Goal: Navigation & Orientation: Find specific page/section

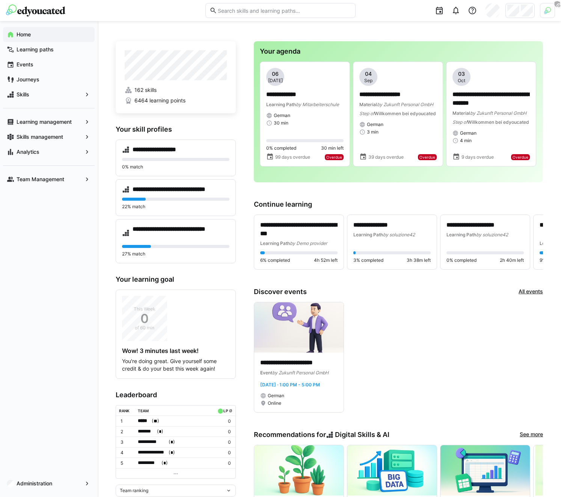
click at [543, 9] on div at bounding box center [547, 10] width 15 height 15
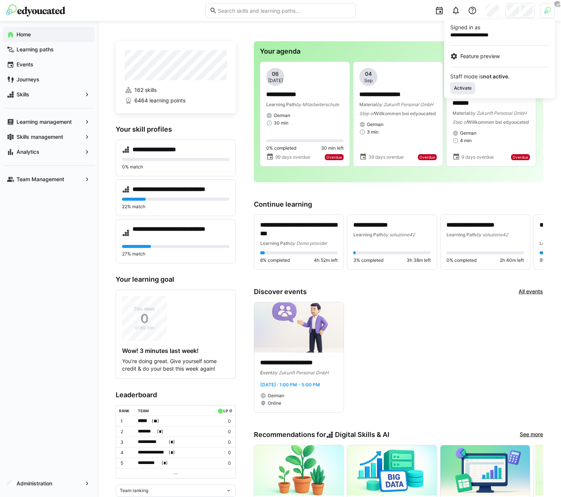
click at [467, 86] on span "Activate" at bounding box center [462, 88] width 19 height 6
click at [518, 6] on div at bounding box center [280, 248] width 561 height 497
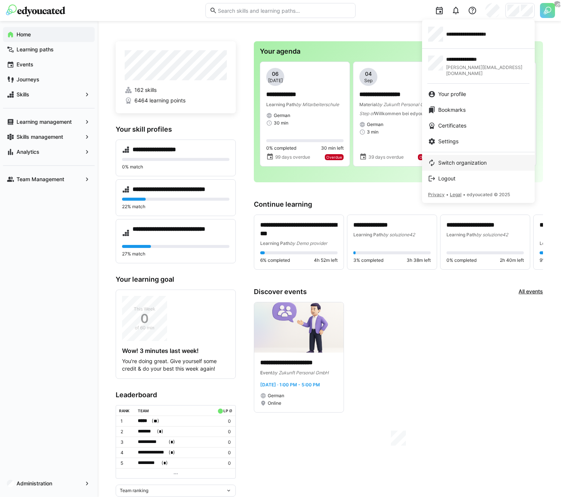
click at [461, 159] on span "Switch organization" at bounding box center [462, 163] width 48 height 8
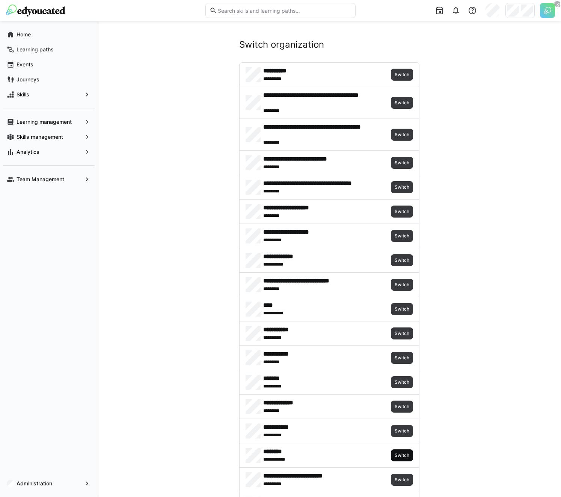
click at [408, 457] on span "Switch" at bounding box center [402, 456] width 16 height 6
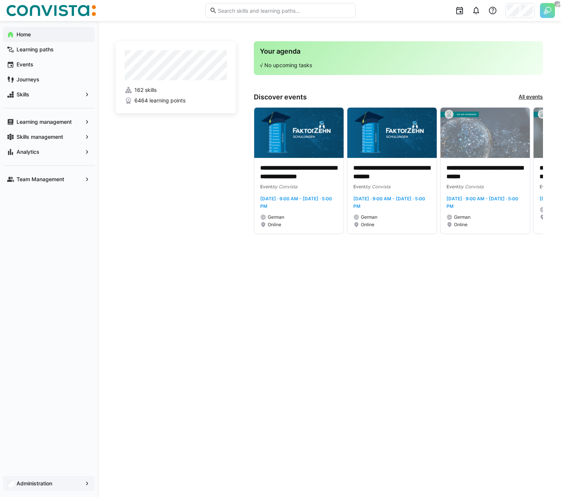
click at [34, 490] on div "Administration" at bounding box center [49, 483] width 92 height 15
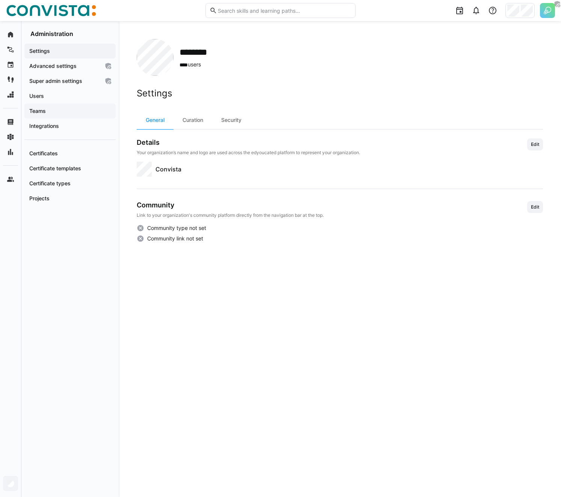
click at [74, 110] on span "Teams" at bounding box center [70, 111] width 84 height 8
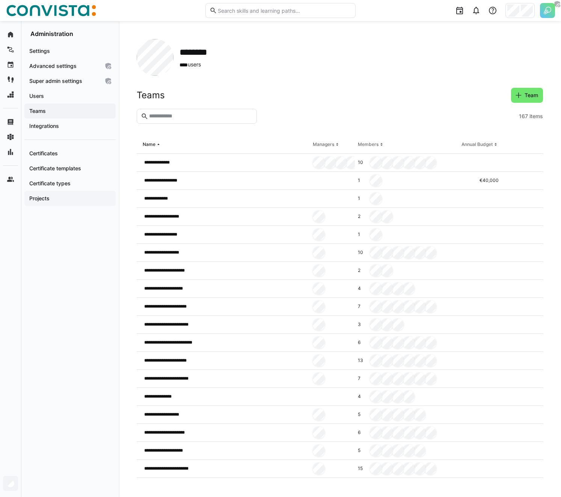
click at [53, 199] on span "Projects" at bounding box center [70, 199] width 84 height 8
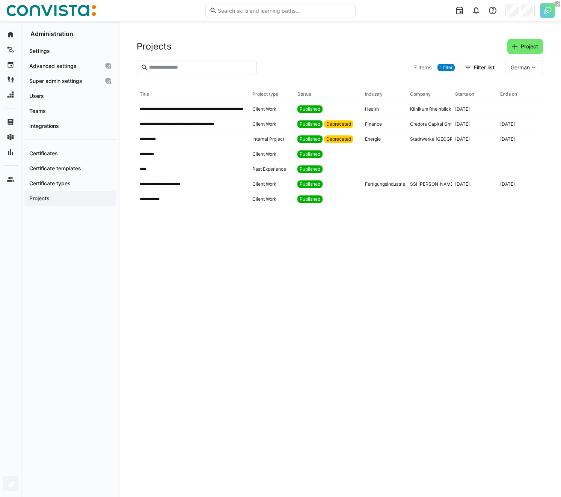
click at [0, 0] on app-navigation-label "Projects" at bounding box center [0, 0] width 0 height 0
click at [238, 237] on eds-table "**********" at bounding box center [340, 283] width 406 height 392
click at [322, 50] on div "Projects Project" at bounding box center [340, 46] width 406 height 15
click at [324, 53] on div "Projects Project" at bounding box center [340, 46] width 406 height 15
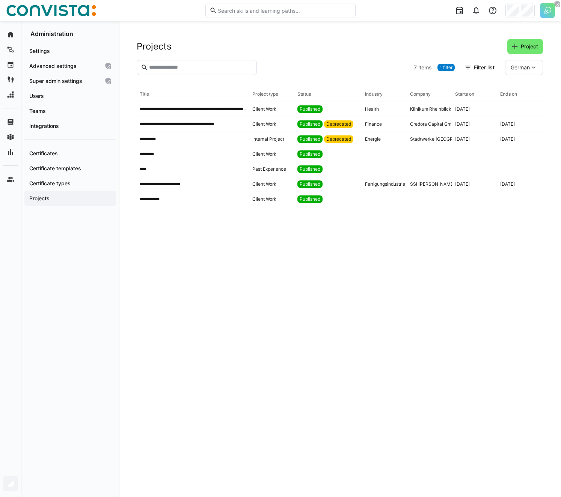
click at [324, 52] on div "Projects Project" at bounding box center [340, 46] width 406 height 15
click at [374, 52] on div "Projects Project" at bounding box center [340, 46] width 406 height 15
